Goal: Task Accomplishment & Management: Use online tool/utility

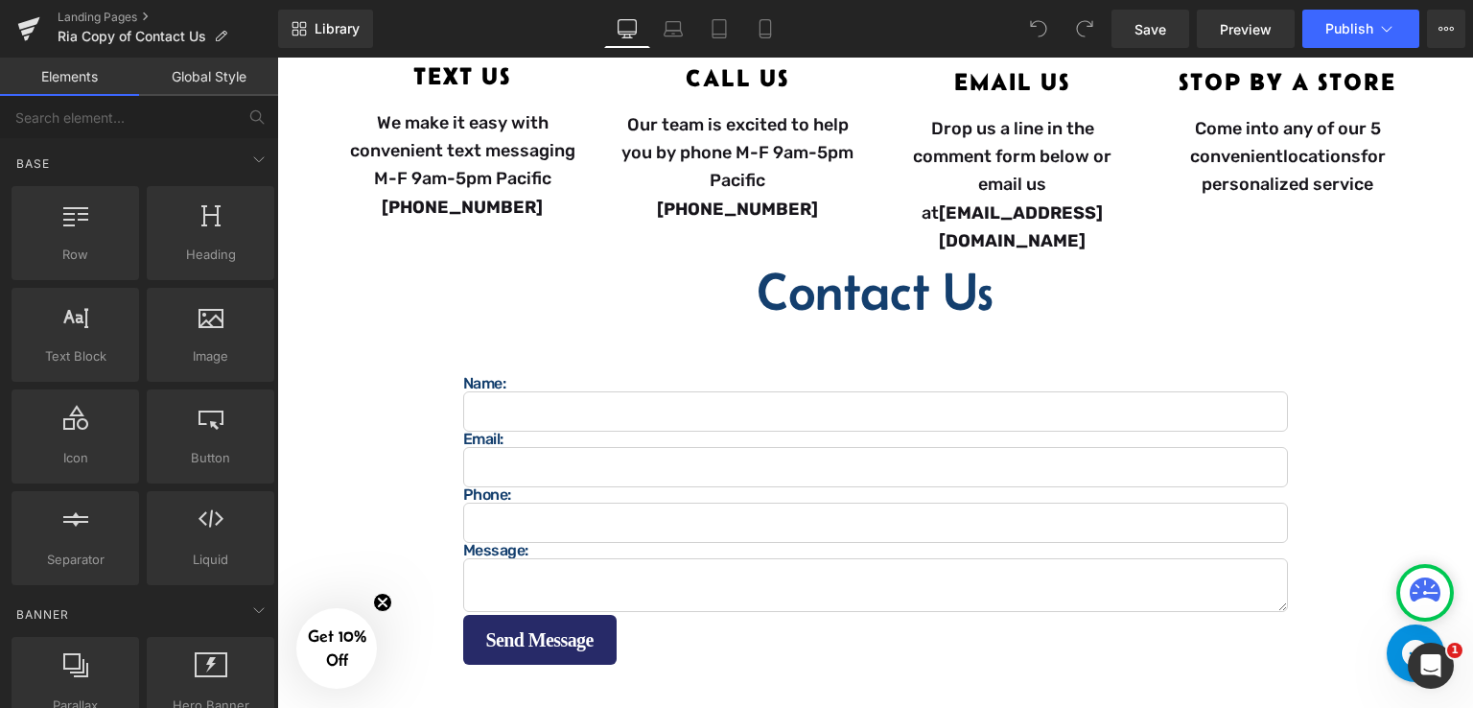
scroll to position [575, 0]
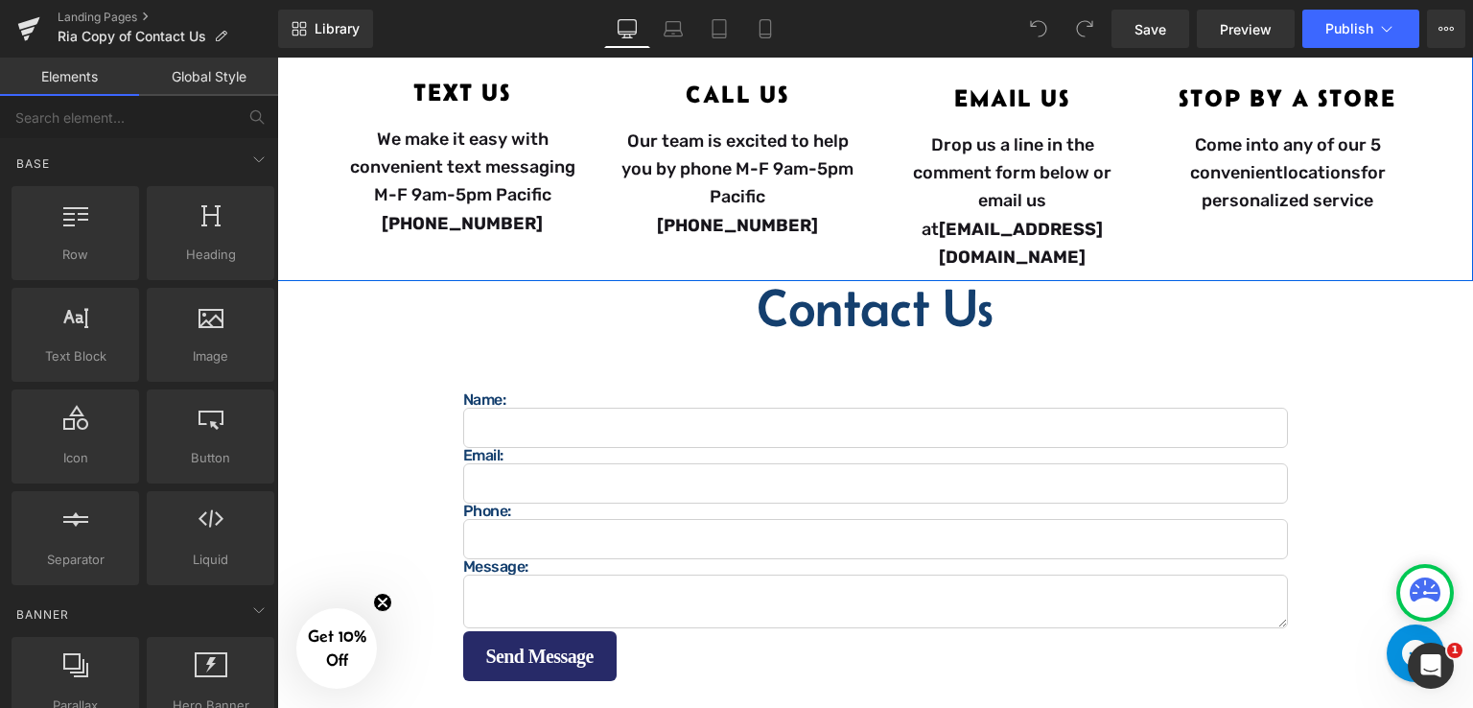
click at [316, 243] on div "Icon Text Us Heading We make it easy with convenient text messaging M-F 9am-5pm…" at bounding box center [875, 102] width 1196 height 359
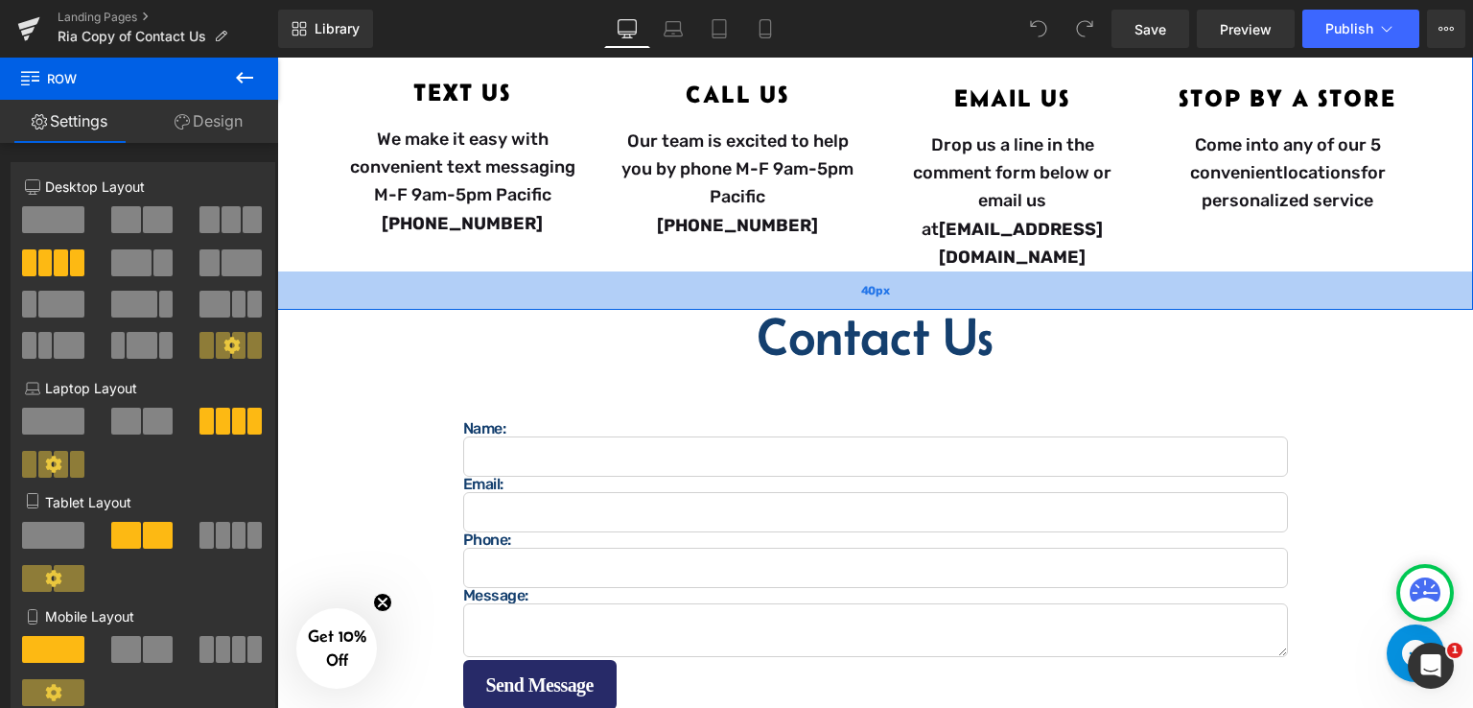
drag, startPoint x: 882, startPoint y: 244, endPoint x: 877, endPoint y: 273, distance: 29.2
click at [877, 273] on div "40px" at bounding box center [875, 290] width 1196 height 38
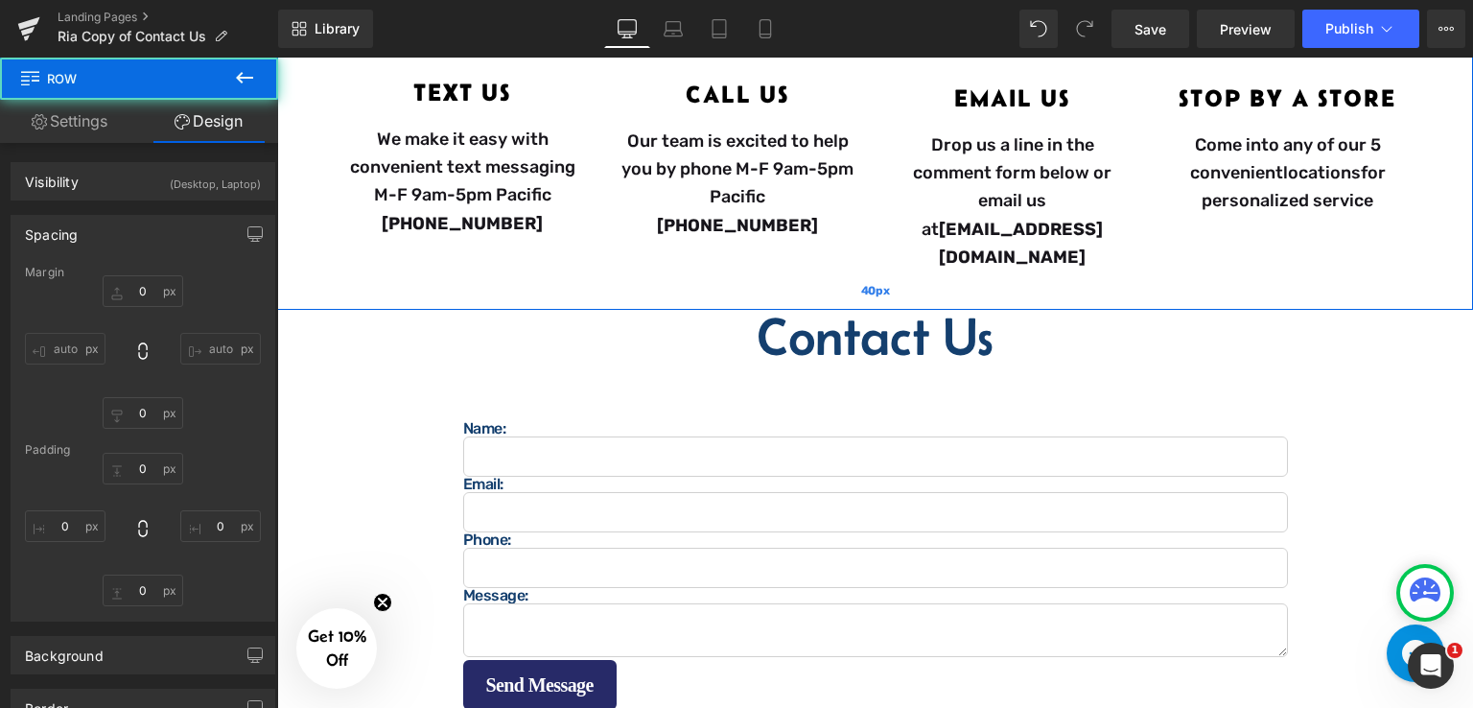
type input "0"
type input "50"
type input "40"
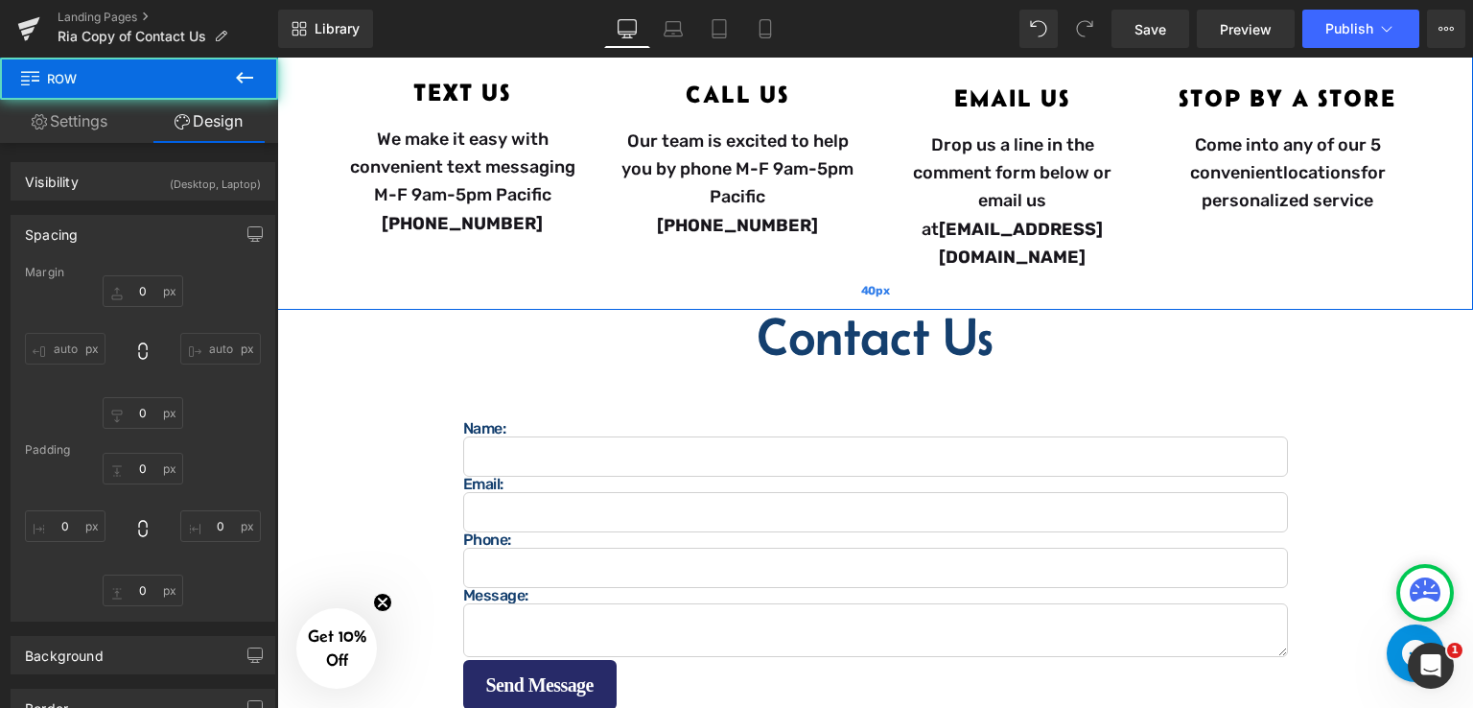
type input "50"
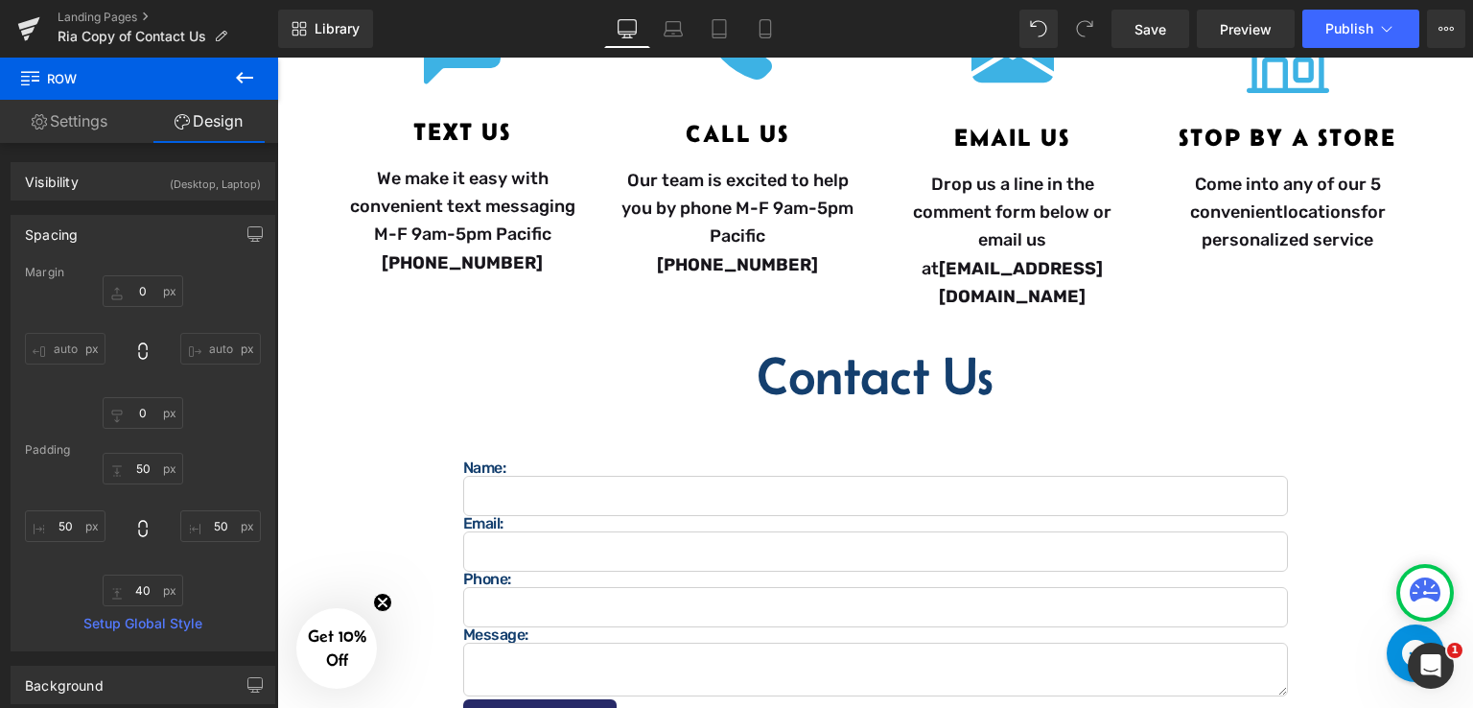
scroll to position [383, 0]
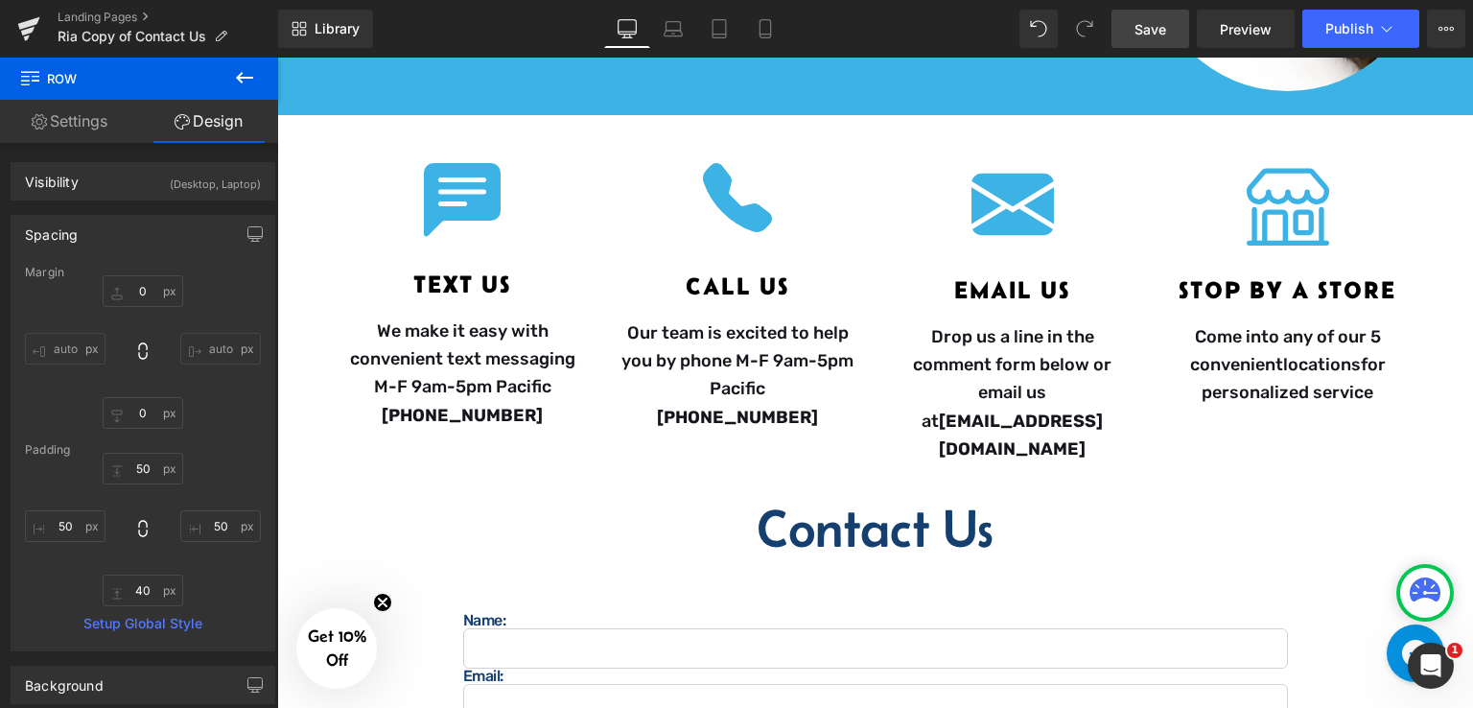
click at [1142, 35] on span "Save" at bounding box center [1150, 29] width 32 height 20
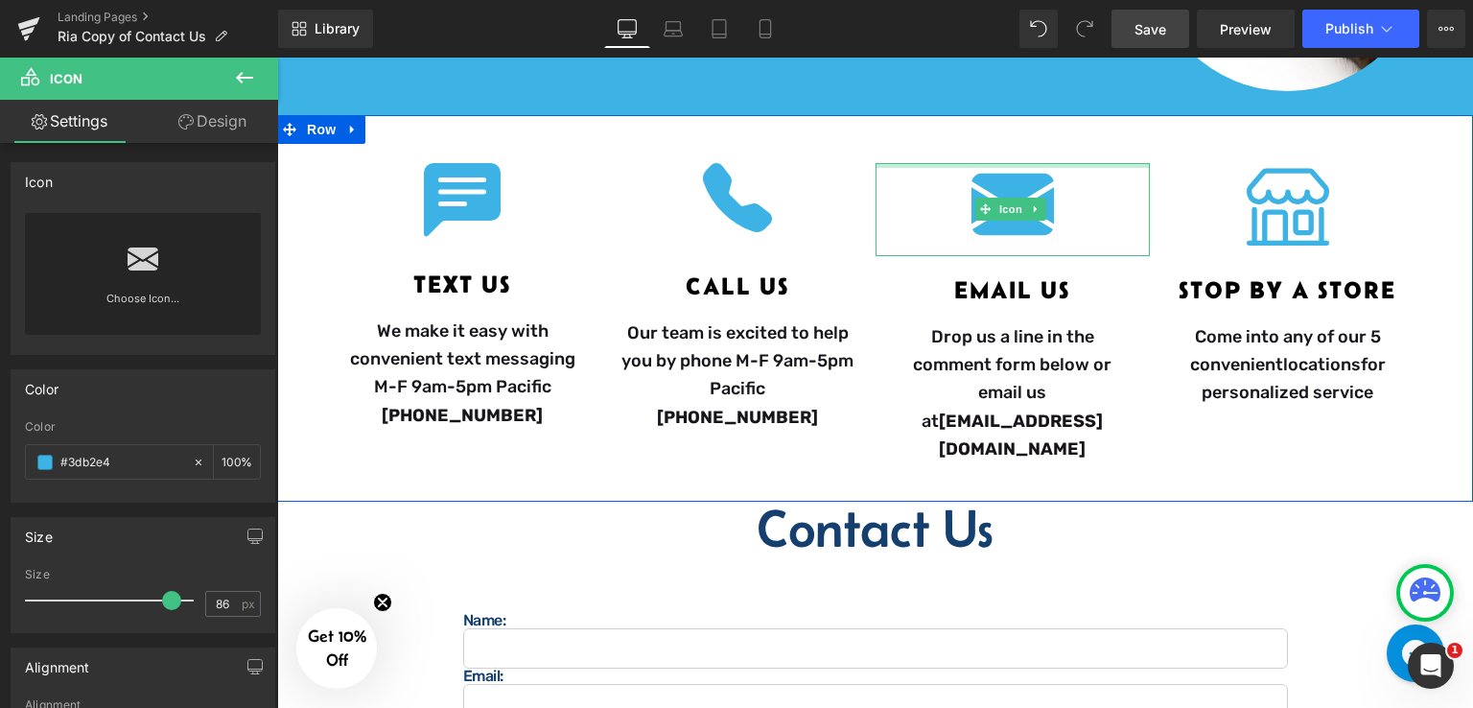
drag, startPoint x: 1045, startPoint y: 162, endPoint x: 1056, endPoint y: 146, distance: 19.9
click at [1056, 146] on div "Icon Text Us Heading We make it easy with convenient text messaging M-F 9am-5pm…" at bounding box center [875, 308] width 1196 height 387
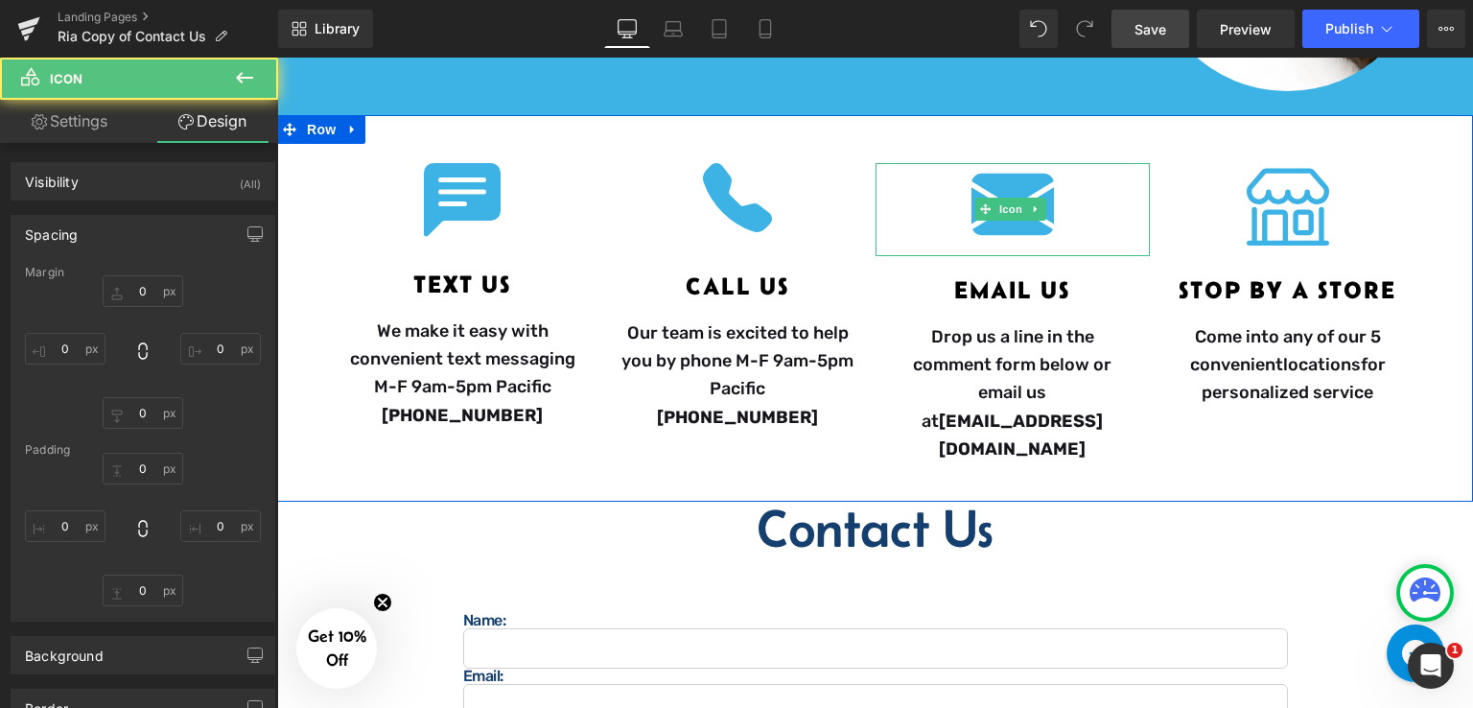
type input "0"
type input "20"
type input "0"
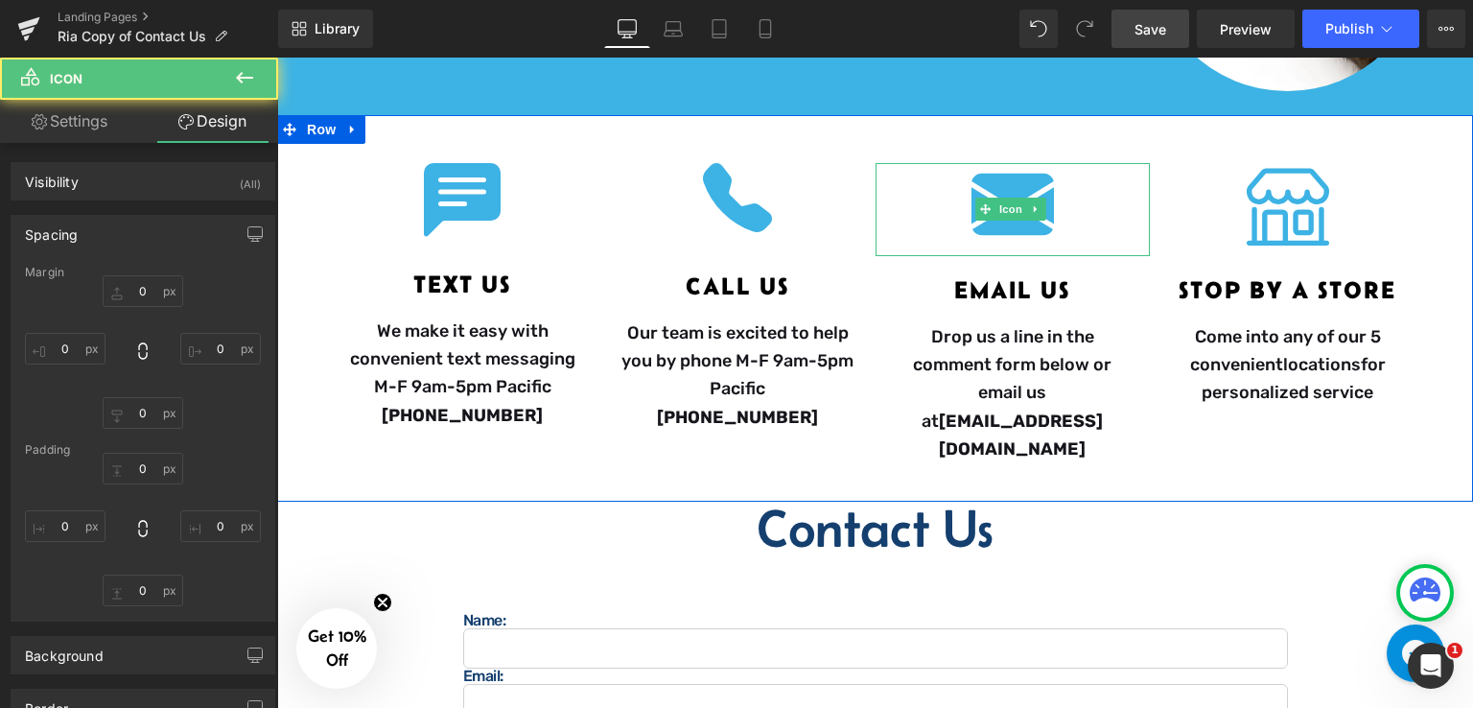
type input "0"
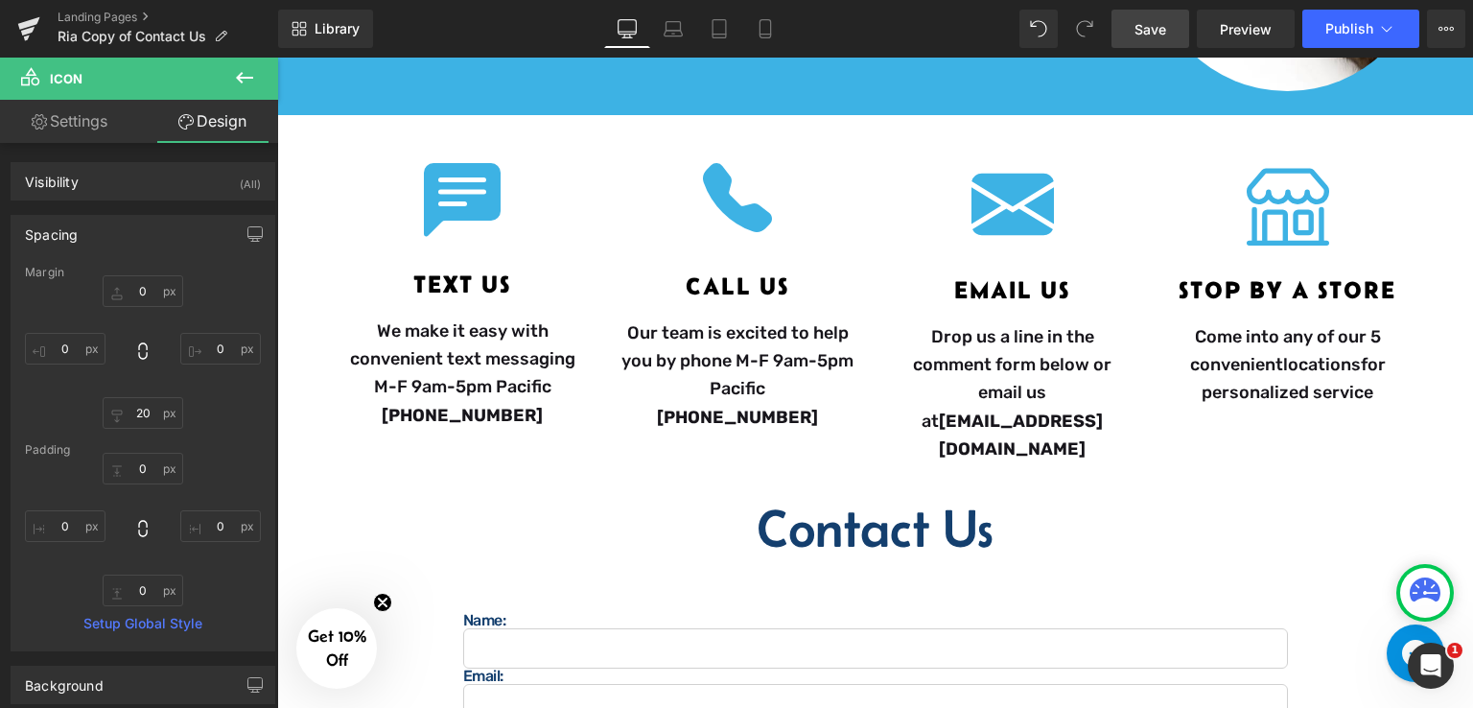
click at [245, 78] on icon at bounding box center [244, 78] width 17 height 12
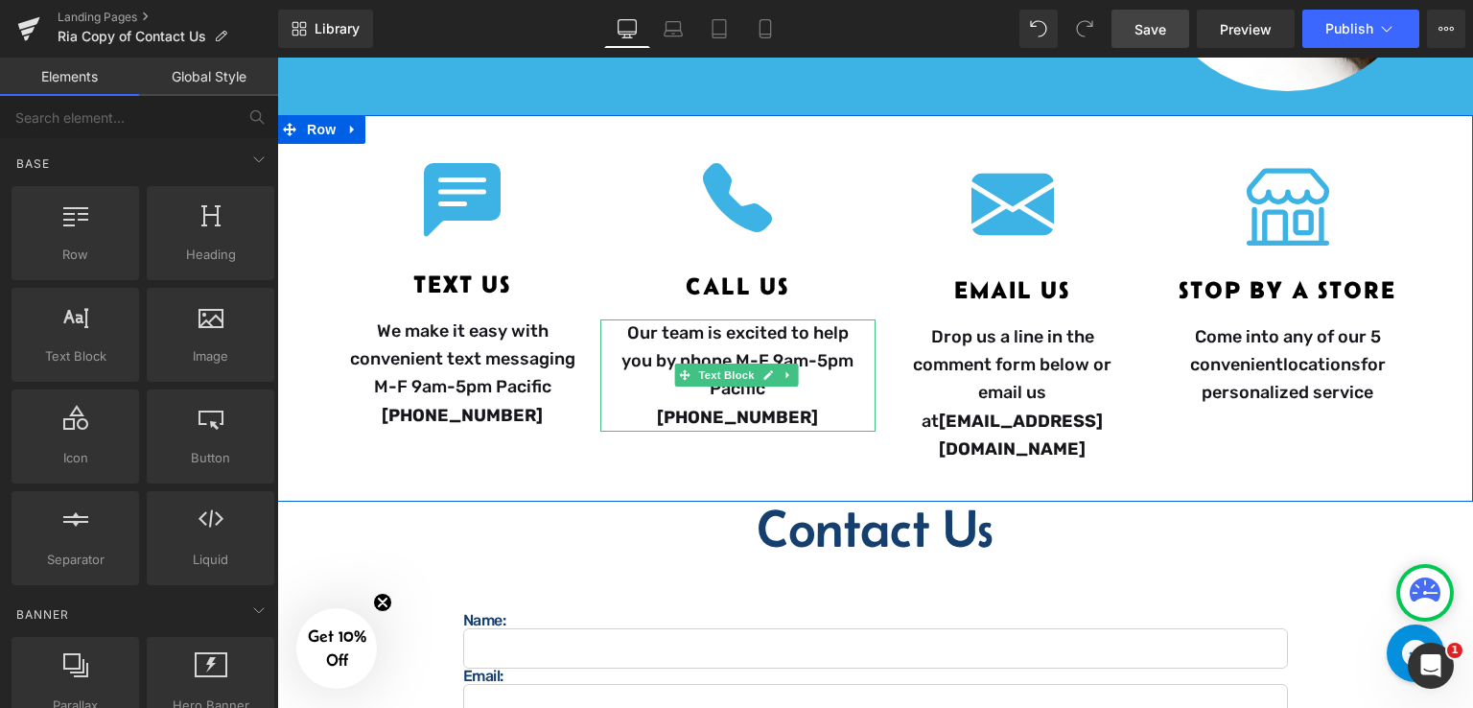
click at [726, 339] on p "Our team is excited to help you by phone M-F 9am-5pm Pacific [PHONE_NUMBER]" at bounding box center [737, 375] width 237 height 112
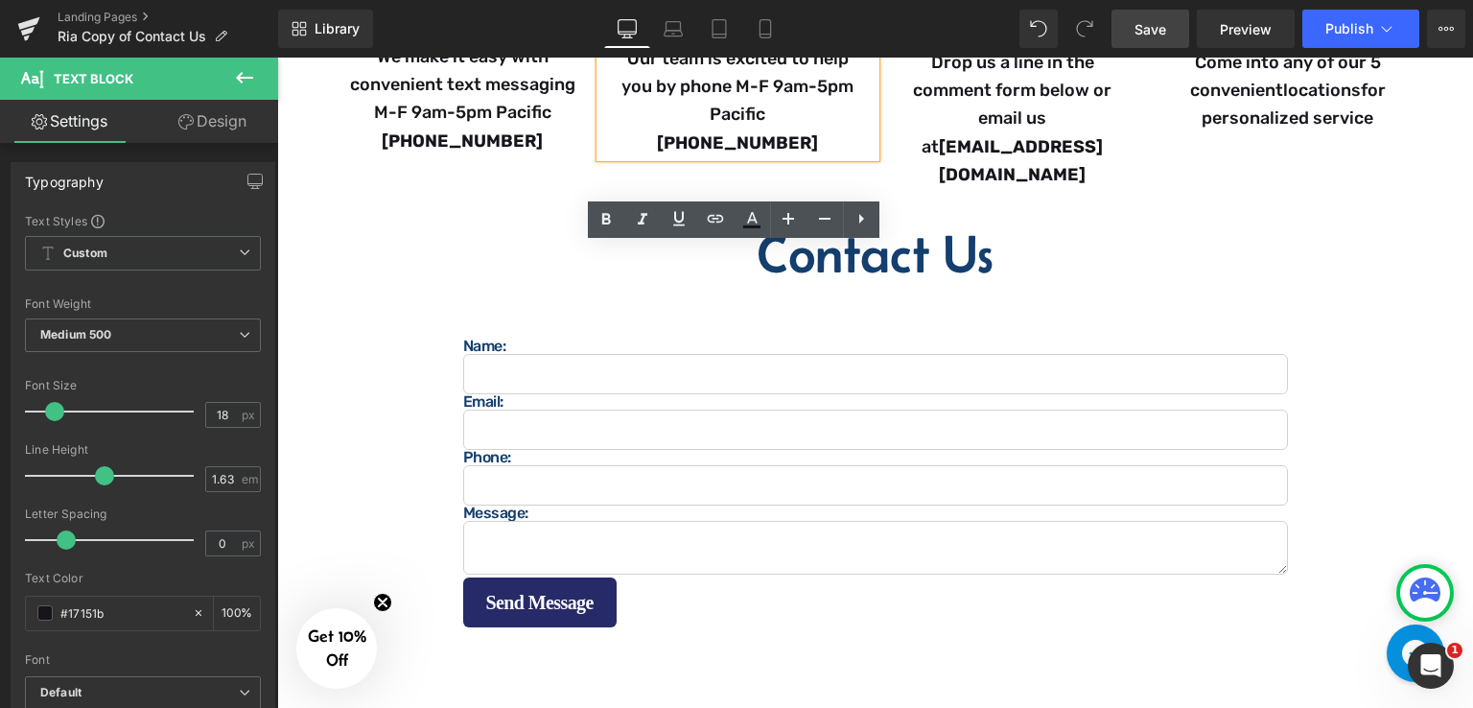
scroll to position [671, 0]
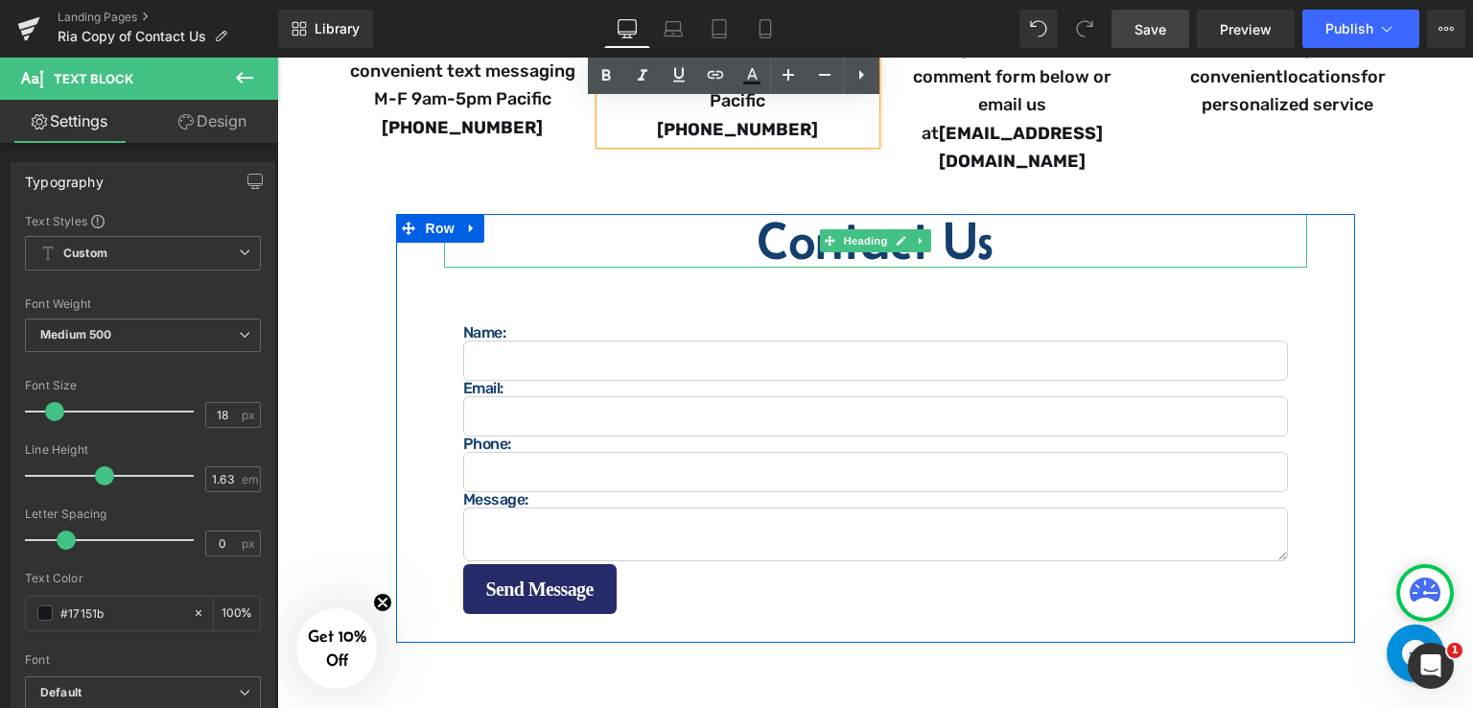
click at [829, 223] on h2 "Contact Us" at bounding box center [875, 241] width 863 height 54
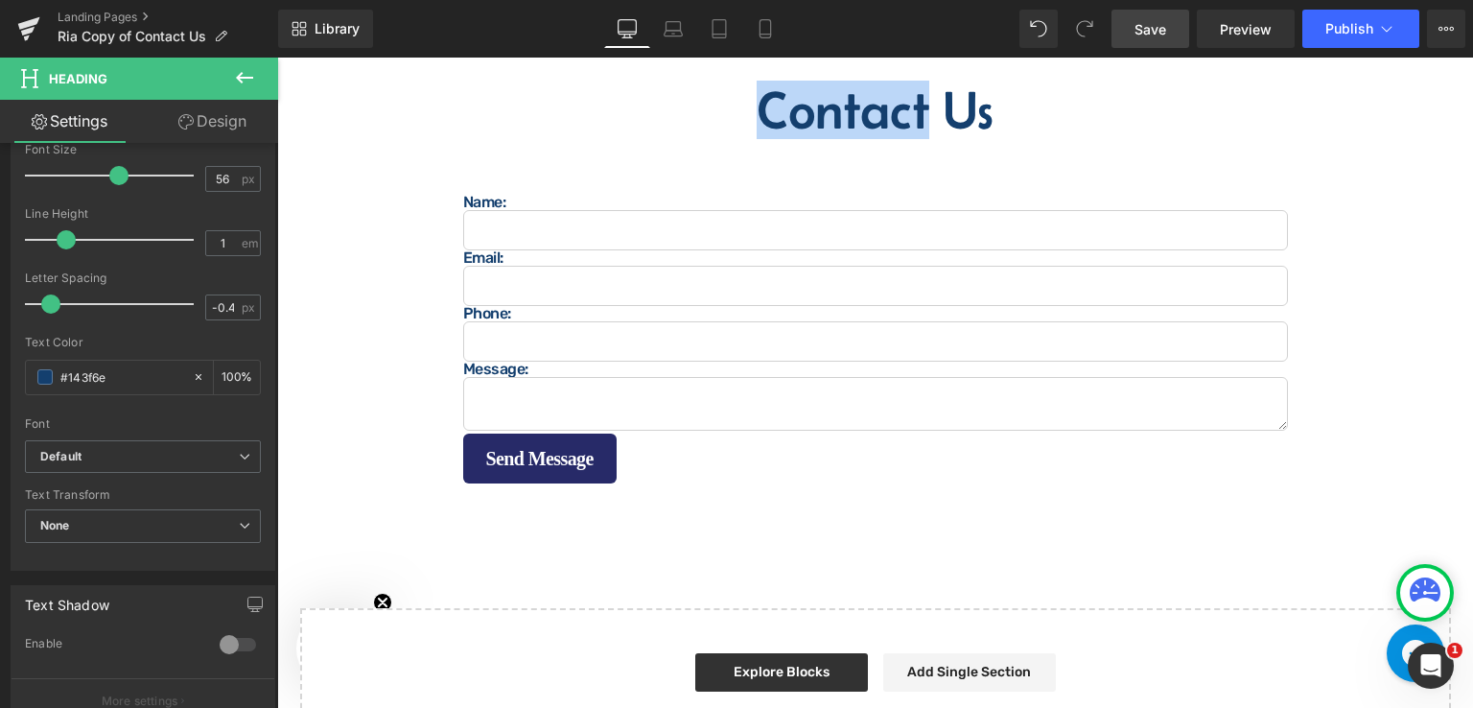
scroll to position [767, 0]
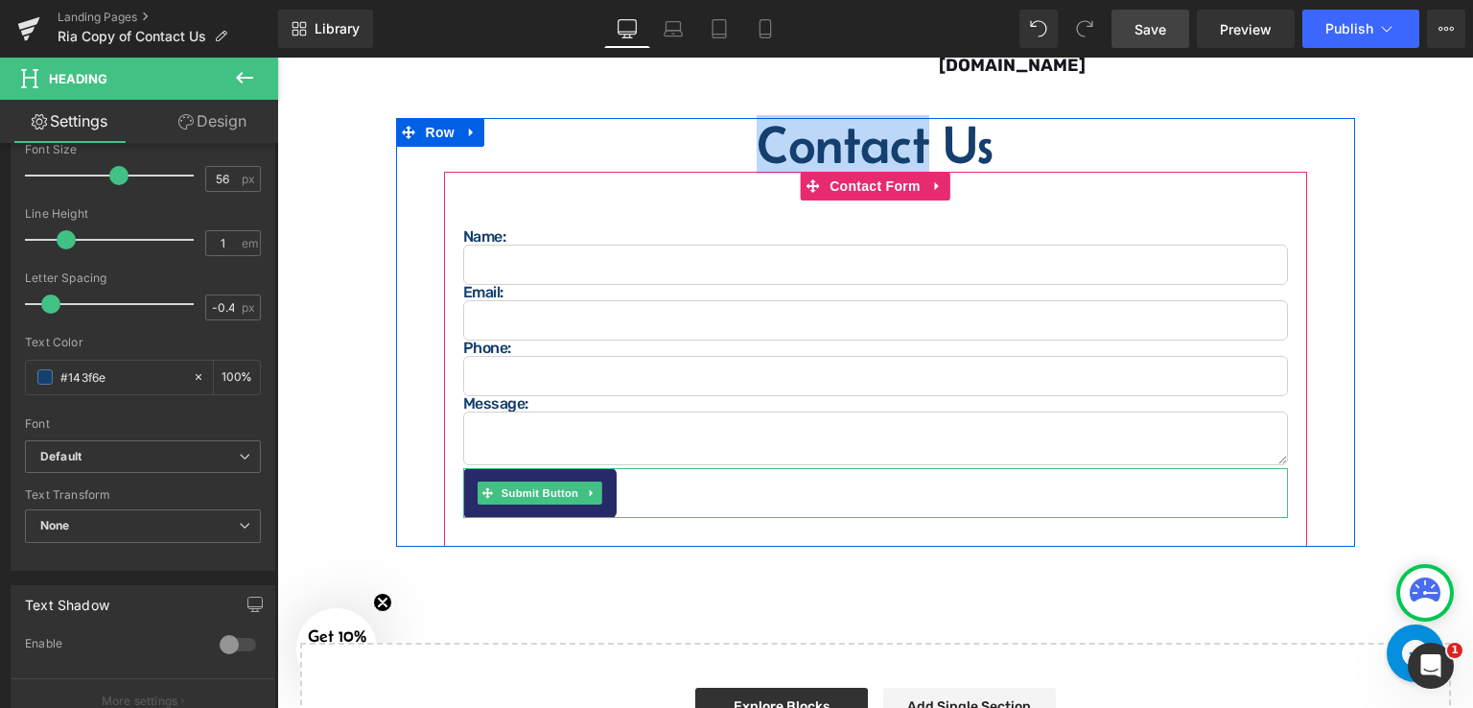
click at [699, 468] on div "Send Message" at bounding box center [875, 493] width 824 height 50
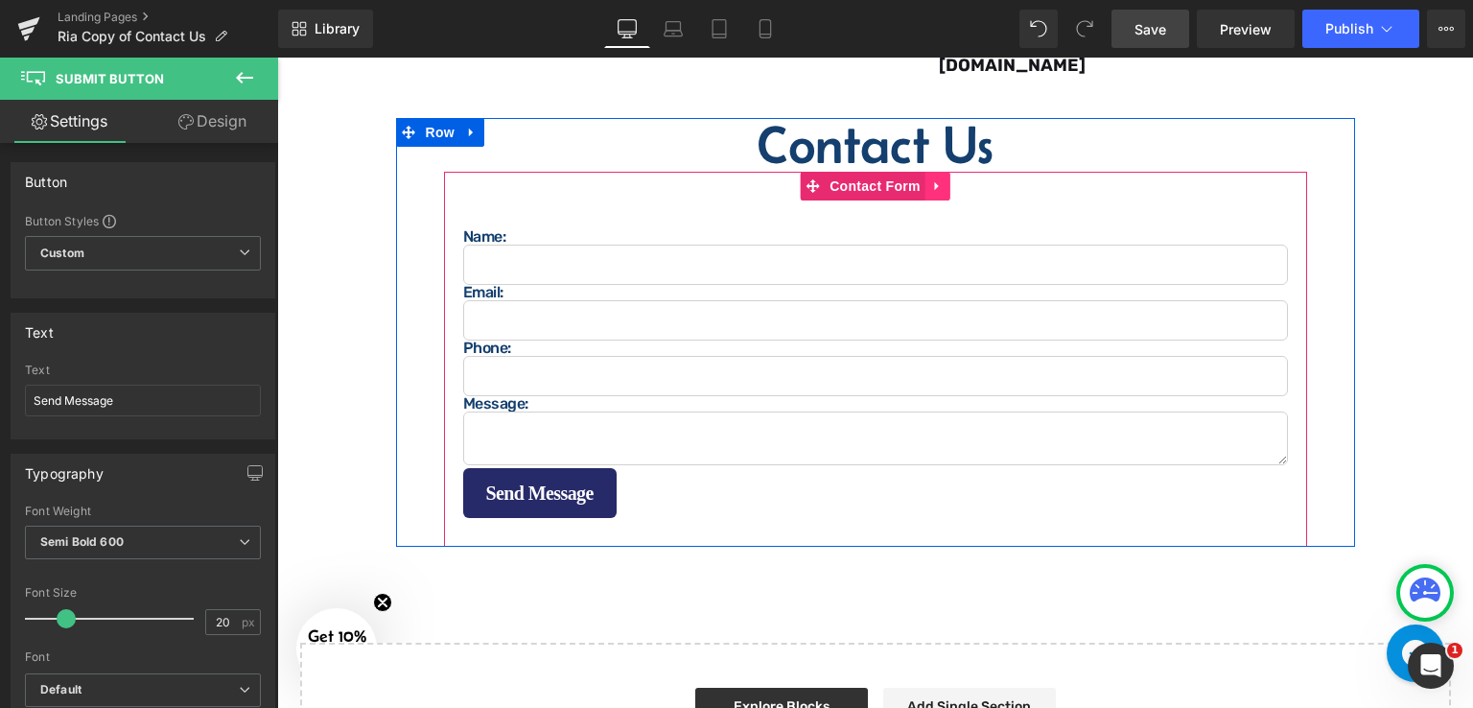
click at [935, 182] on icon at bounding box center [937, 186] width 4 height 9
click at [943, 179] on icon at bounding box center [949, 185] width 13 height 13
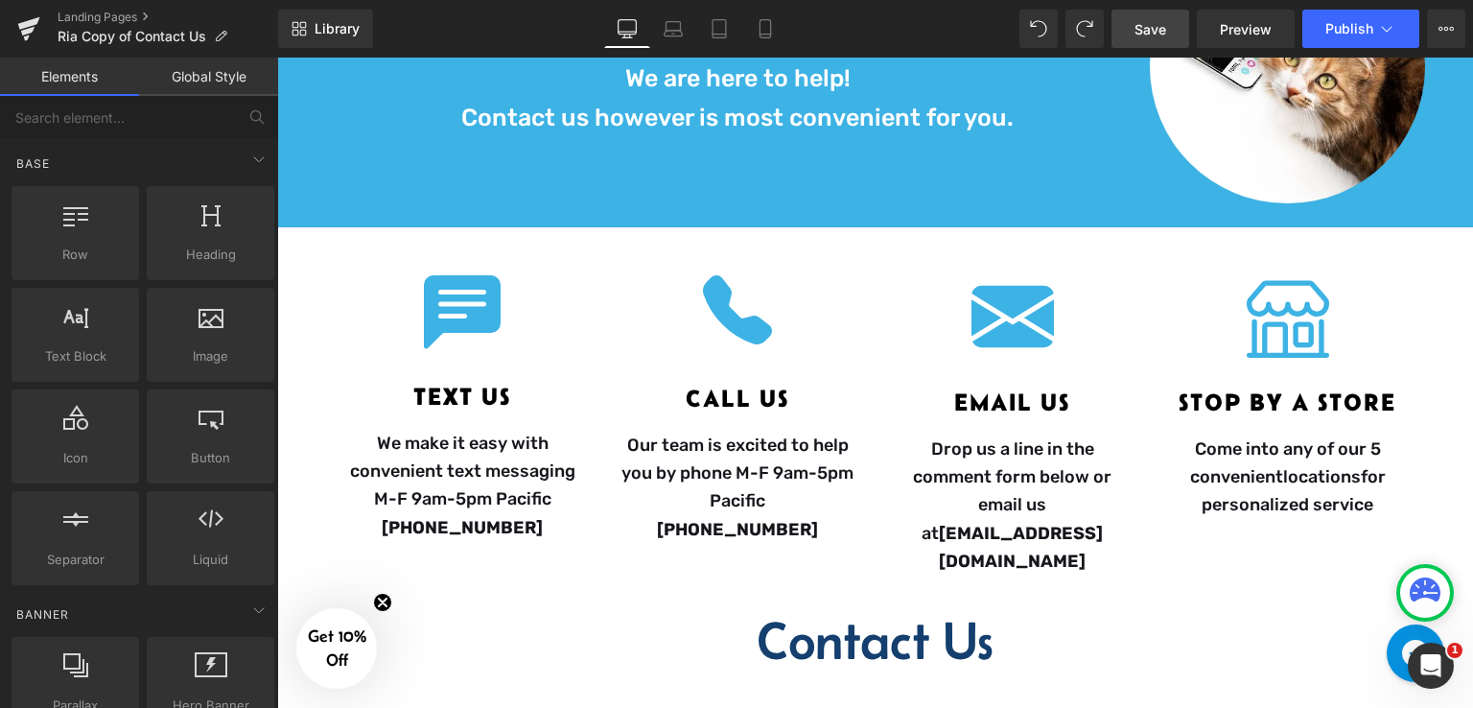
scroll to position [288, 0]
